Goal: Check status: Check status

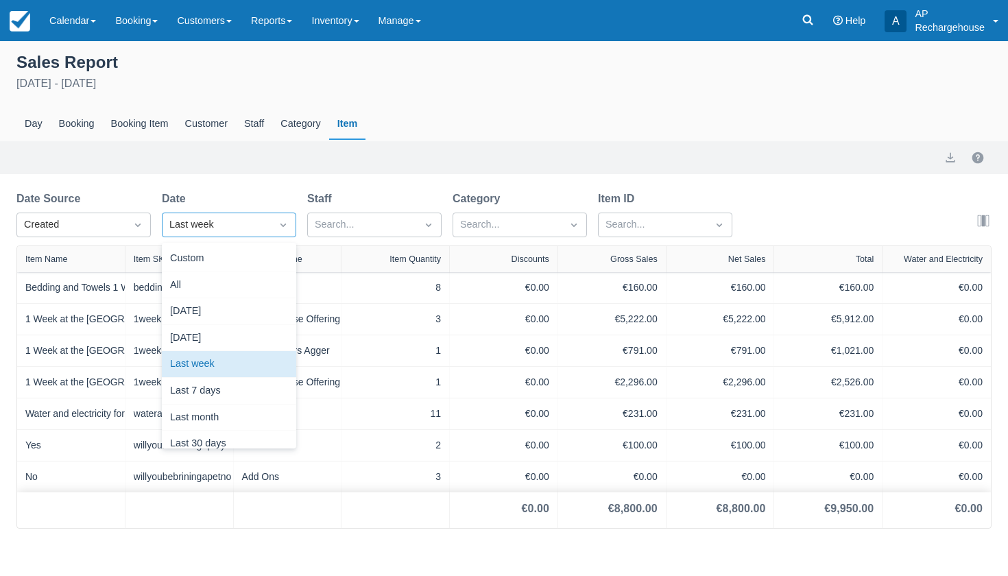
click at [284, 226] on icon "Dropdown icon" at bounding box center [282, 224] width 5 height 3
click at [239, 415] on div "Last month" at bounding box center [229, 417] width 134 height 27
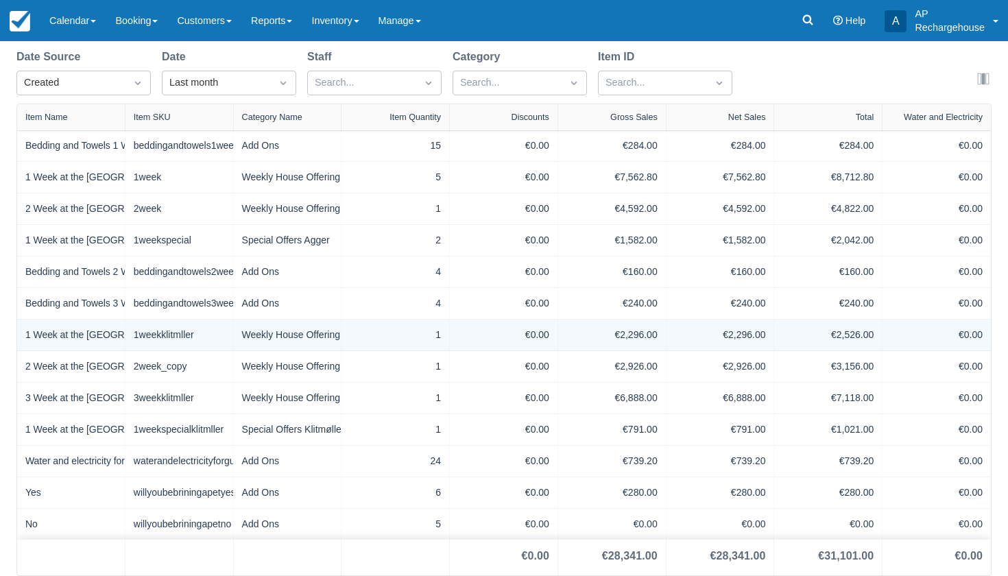
scroll to position [143, 0]
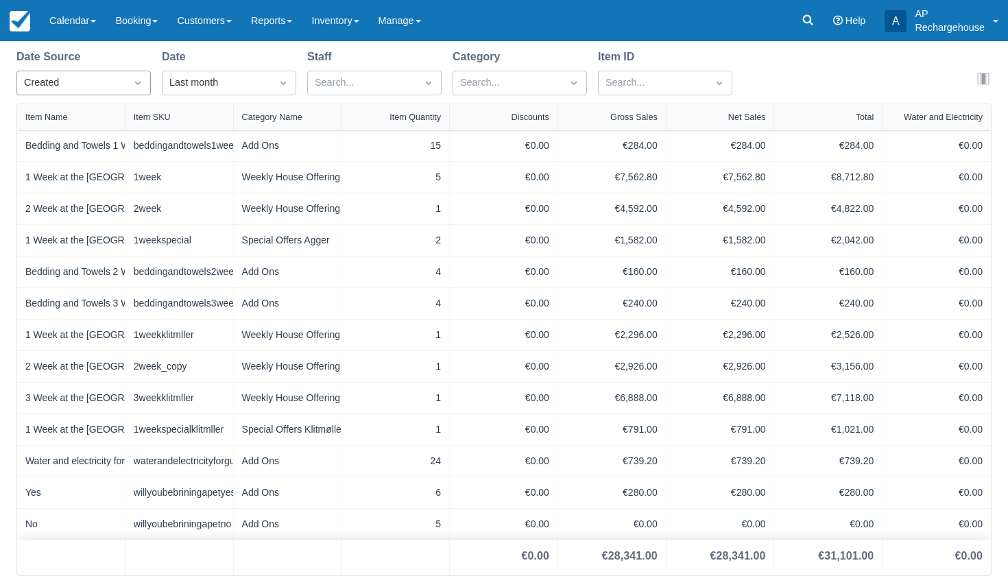
click at [136, 84] on icon "Dropdown icon" at bounding box center [138, 83] width 14 height 14
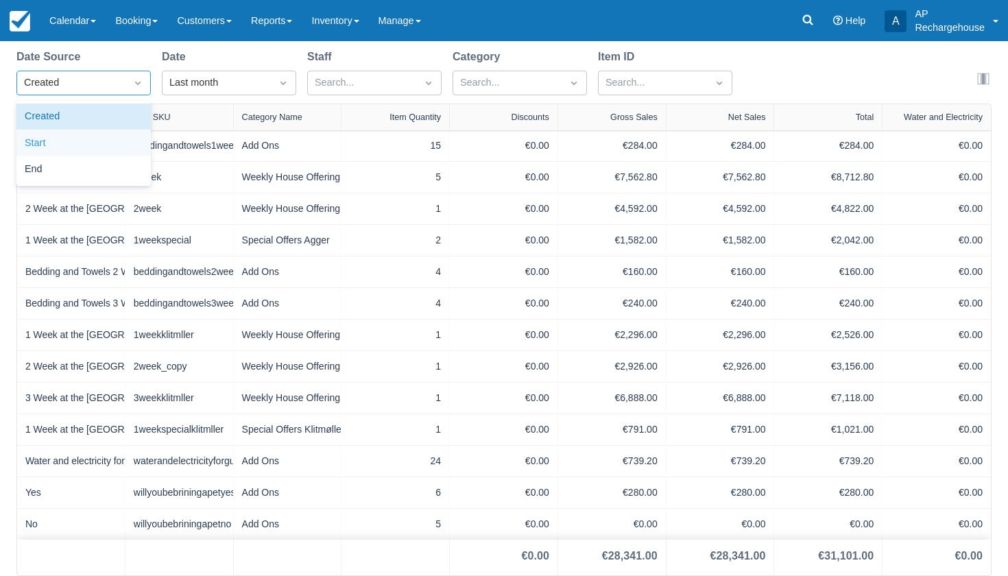
click at [99, 136] on div "Start" at bounding box center [83, 143] width 134 height 27
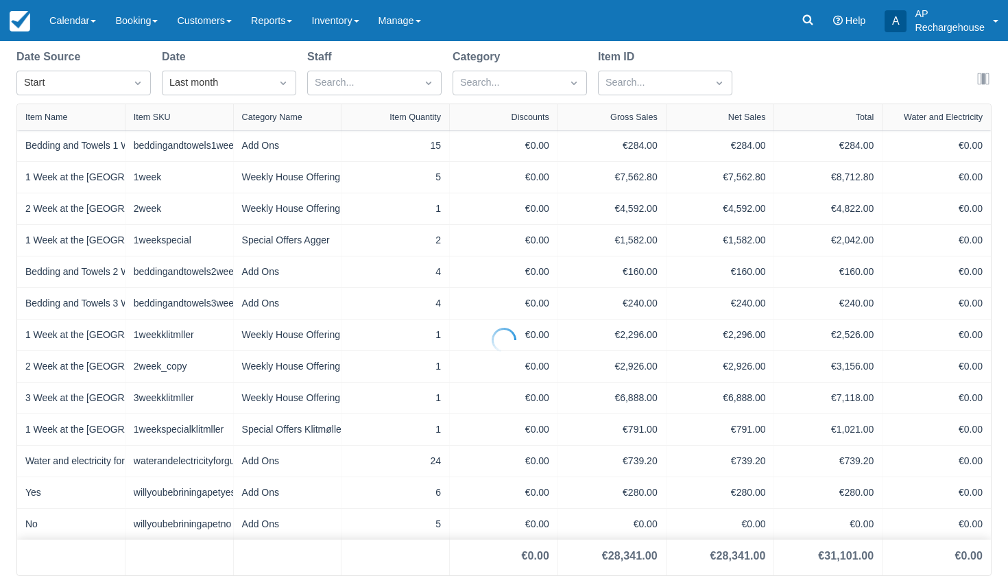
scroll to position [16, 0]
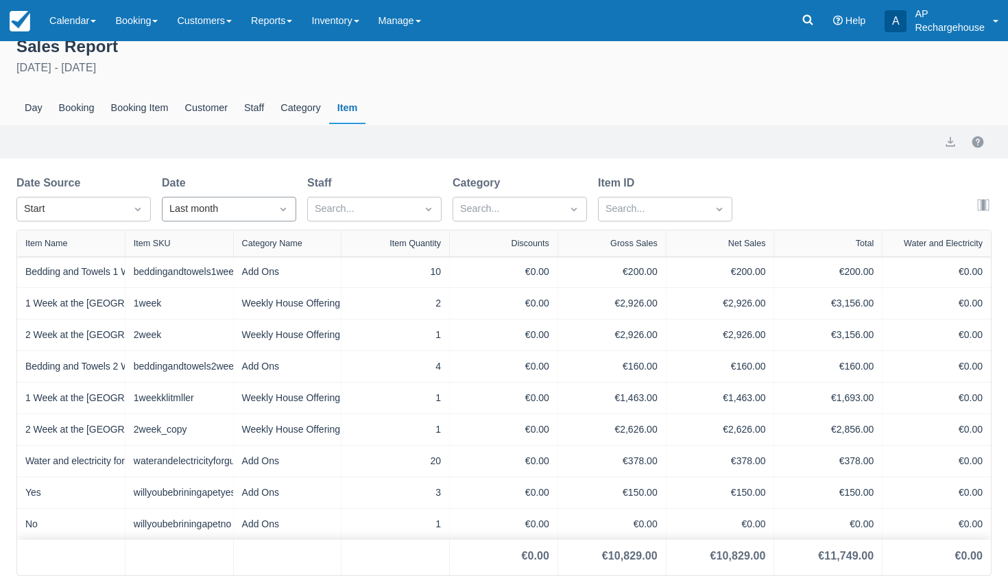
click at [213, 212] on div "Last month" at bounding box center [216, 209] width 95 height 15
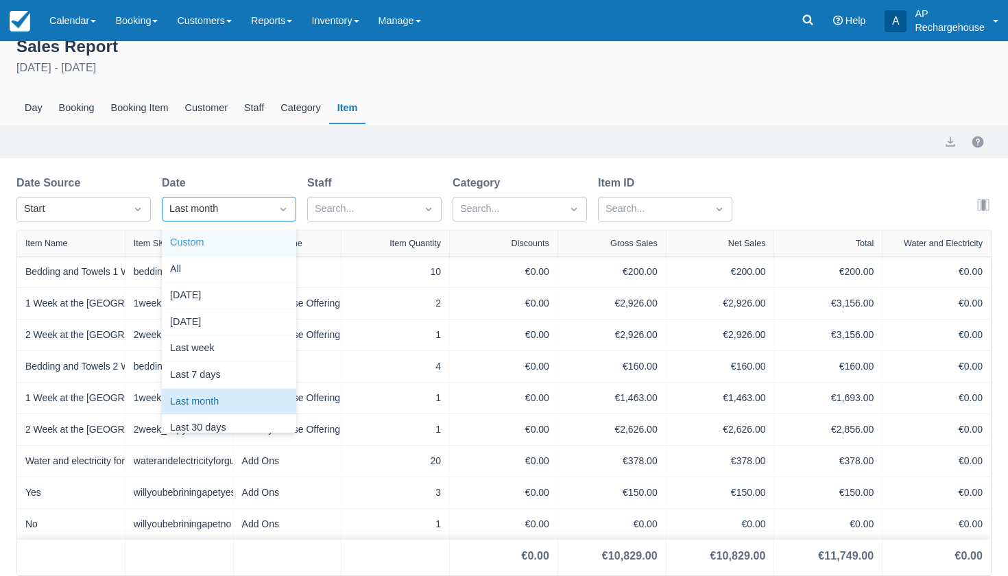
click at [210, 244] on div "Custom" at bounding box center [229, 243] width 134 height 27
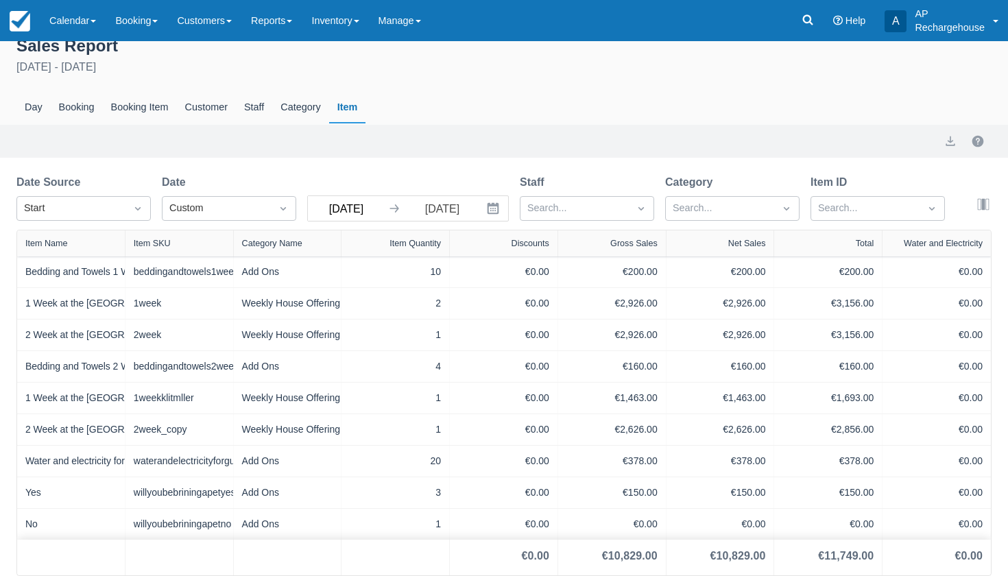
click at [333, 210] on input "[DATE]" at bounding box center [346, 208] width 77 height 25
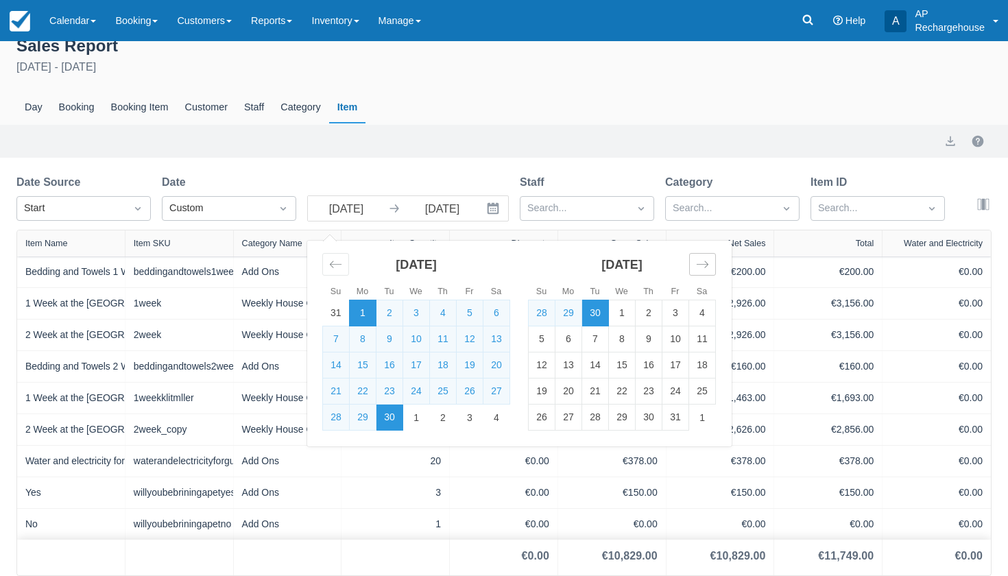
click at [701, 263] on icon "Move forward to switch to the next month." at bounding box center [702, 264] width 13 height 13
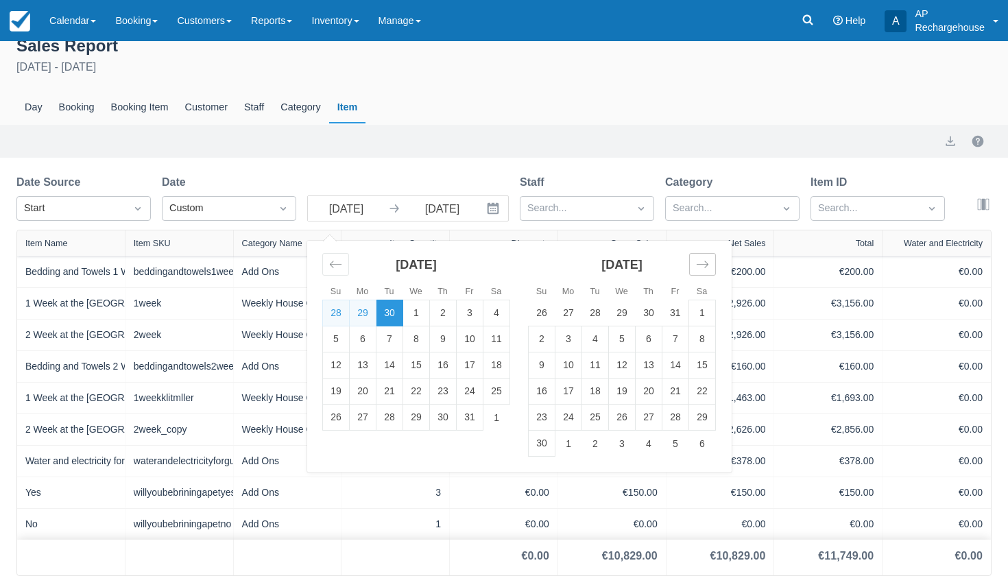
click at [701, 263] on icon "Move forward to switch to the next month." at bounding box center [702, 264] width 13 height 13
click at [648, 315] on td "1" at bounding box center [648, 313] width 27 height 26
type input "[DATE]"
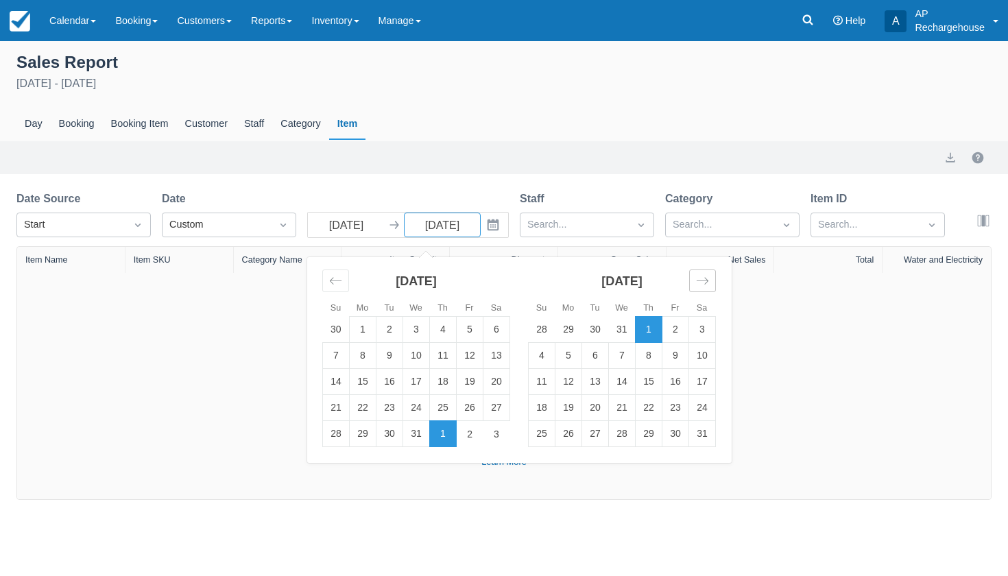
click at [702, 285] on icon "Move forward to switch to the next month." at bounding box center [702, 280] width 13 height 13
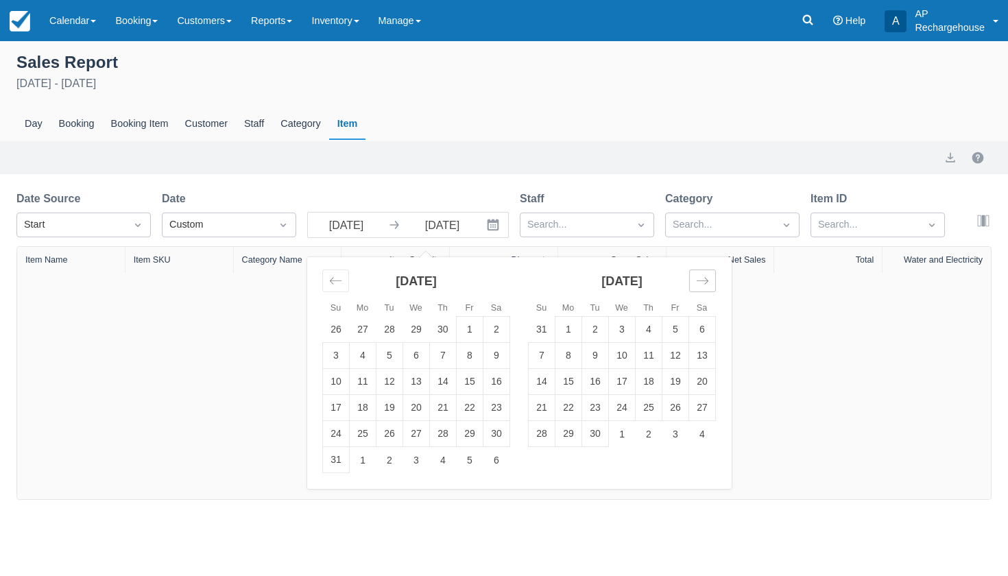
click at [702, 285] on icon "Move forward to switch to the next month." at bounding box center [702, 280] width 13 height 13
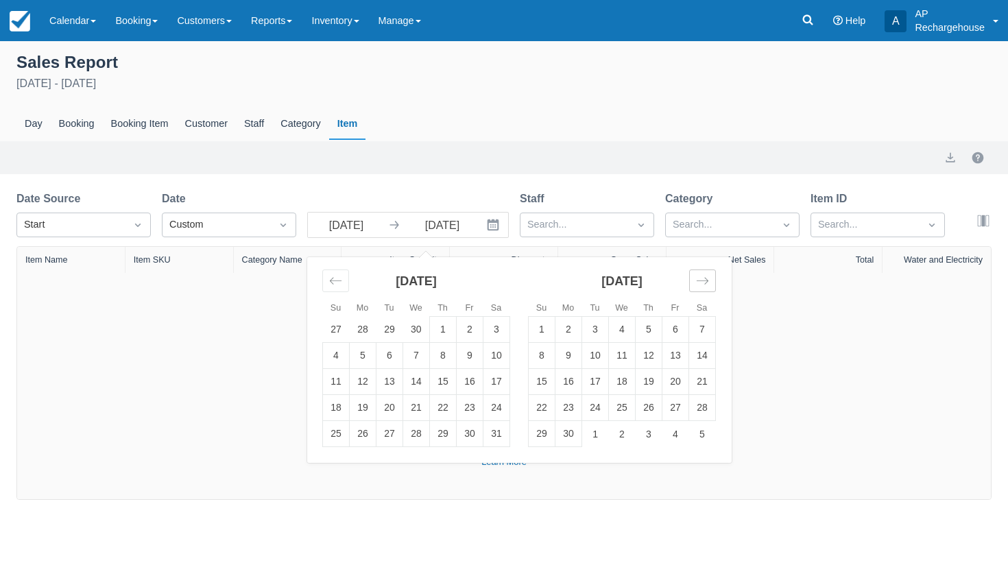
click at [702, 285] on icon "Move forward to switch to the next month." at bounding box center [702, 280] width 13 height 13
click at [649, 435] on td "31" at bounding box center [648, 434] width 27 height 26
type input "[DATE]"
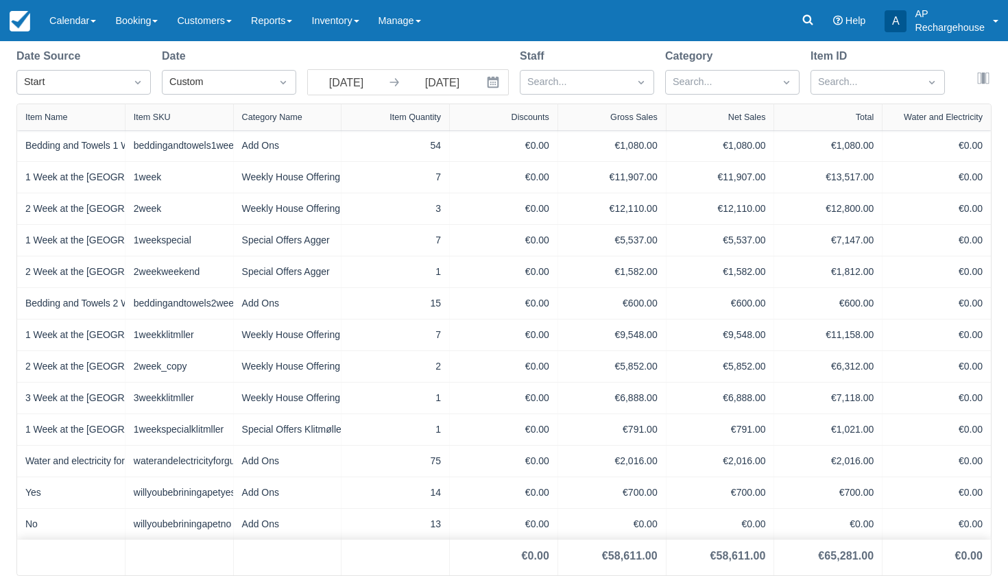
scroll to position [144, 0]
click at [78, 27] on link "Calendar" at bounding box center [73, 20] width 66 height 41
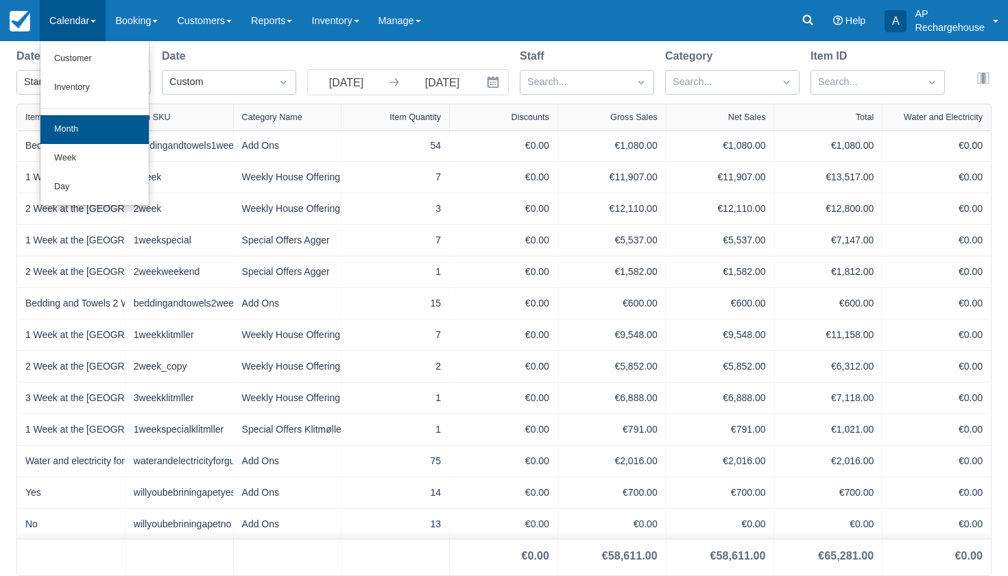
click at [86, 127] on link "Month" at bounding box center [94, 129] width 108 height 29
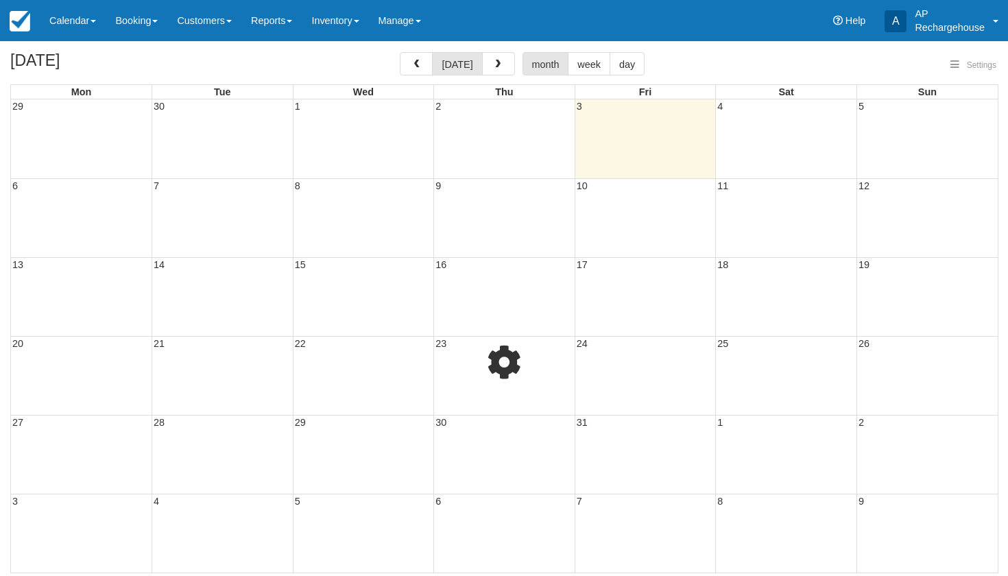
select select
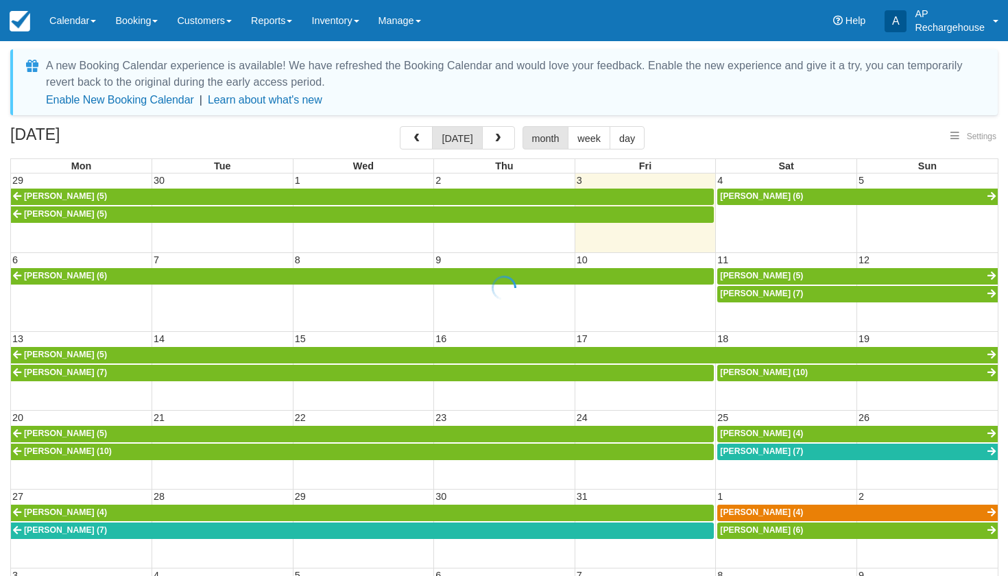
select select
click at [498, 139] on span "button" at bounding box center [498, 139] width 10 height 10
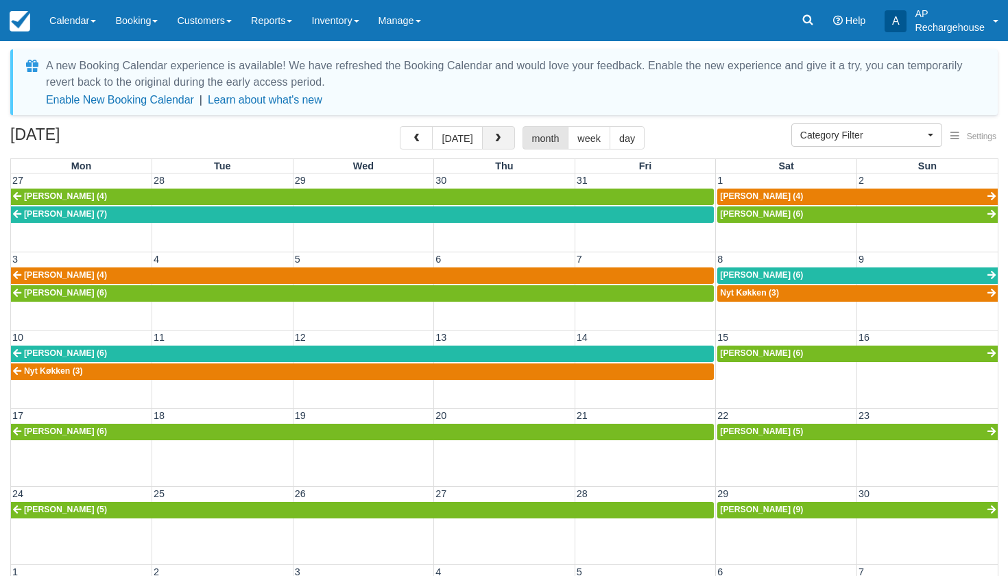
click at [498, 139] on span "button" at bounding box center [498, 139] width 10 height 10
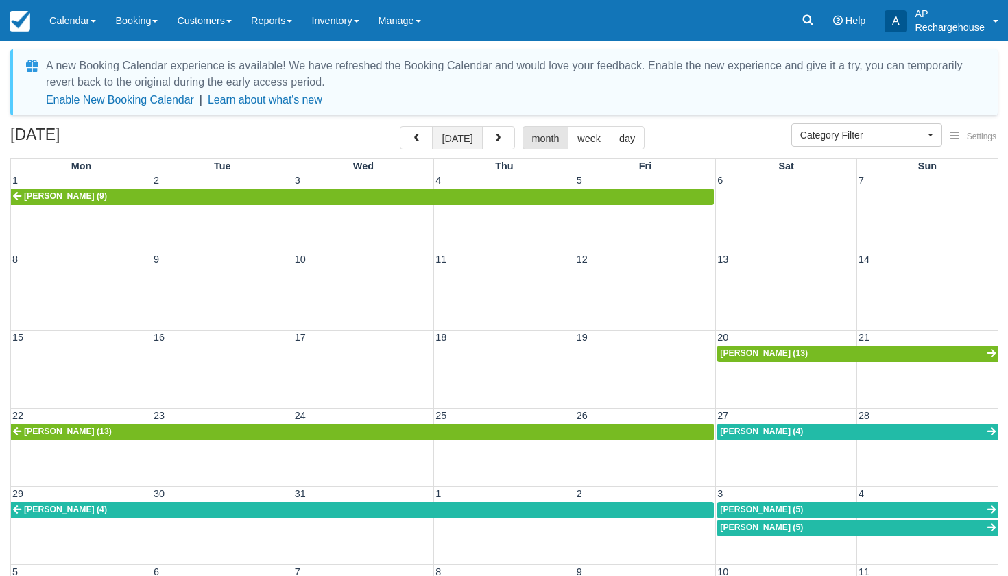
click at [451, 138] on button "today" at bounding box center [457, 137] width 50 height 23
